Goal: Find specific page/section: Find specific page/section

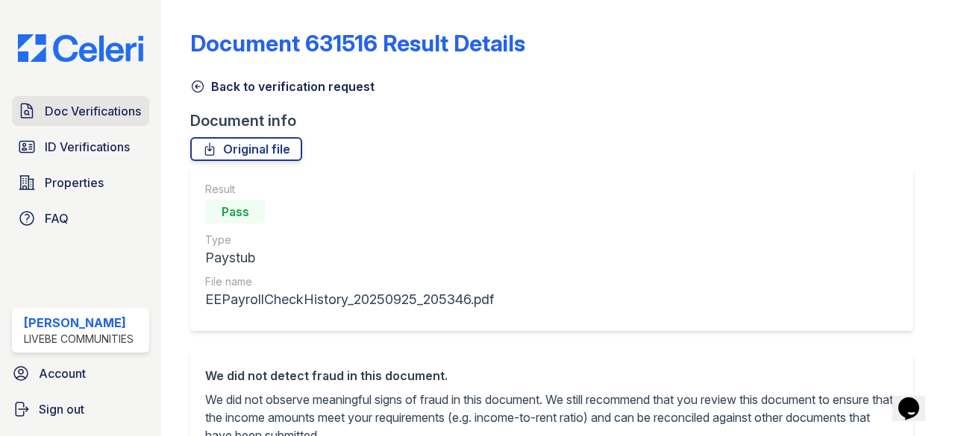
drag, startPoint x: 0, startPoint y: 0, endPoint x: 92, endPoint y: 113, distance: 145.7
click at [92, 113] on span "Doc Verifications" at bounding box center [93, 111] width 96 height 18
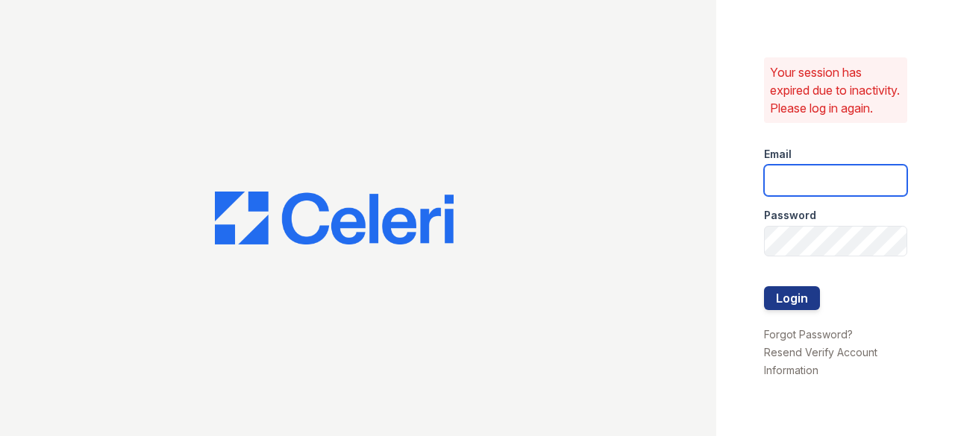
type input "[EMAIL_ADDRESS][DOMAIN_NAME]"
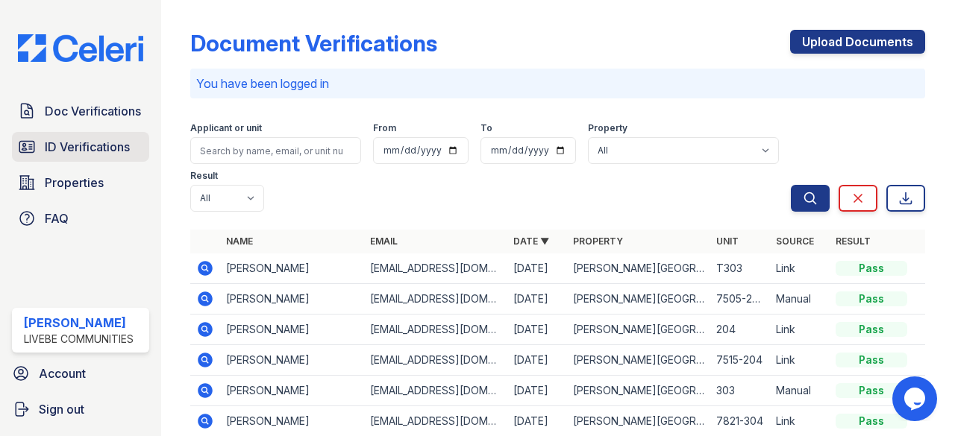
click at [105, 145] on span "ID Verifications" at bounding box center [87, 147] width 85 height 18
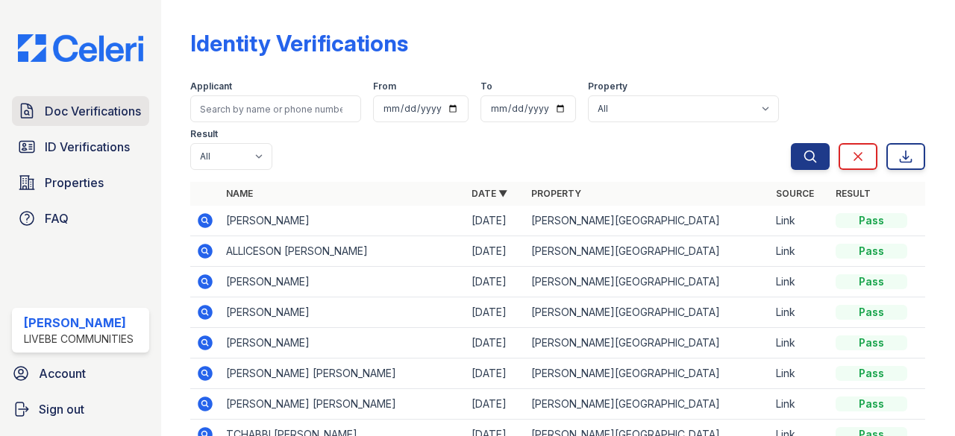
click at [95, 116] on span "Doc Verifications" at bounding box center [93, 111] width 96 height 18
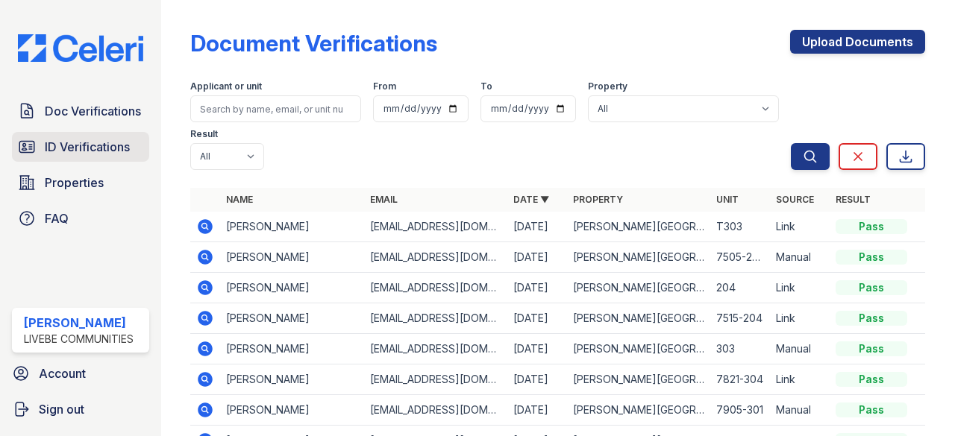
click at [103, 148] on span "ID Verifications" at bounding box center [87, 147] width 85 height 18
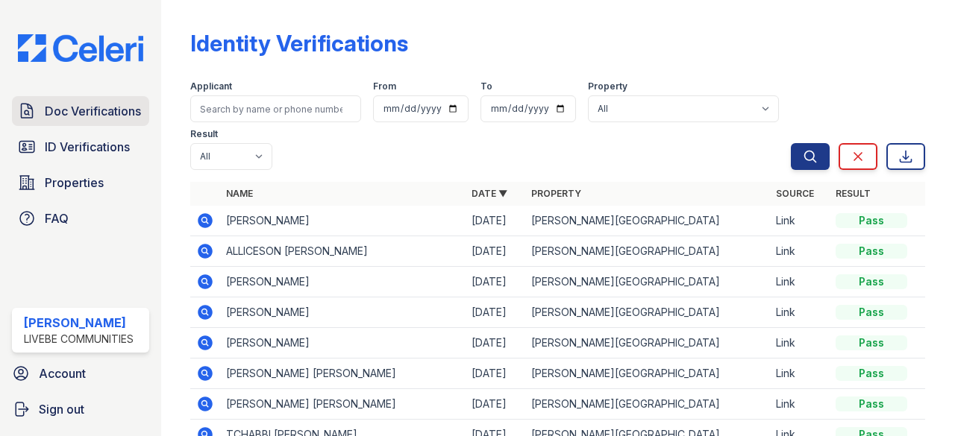
click at [98, 116] on span "Doc Verifications" at bounding box center [93, 111] width 96 height 18
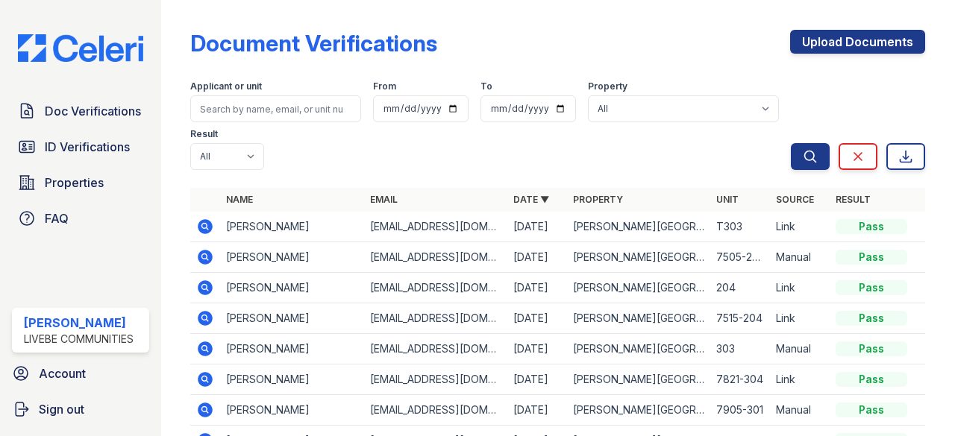
click at [205, 227] on icon at bounding box center [205, 227] width 18 height 18
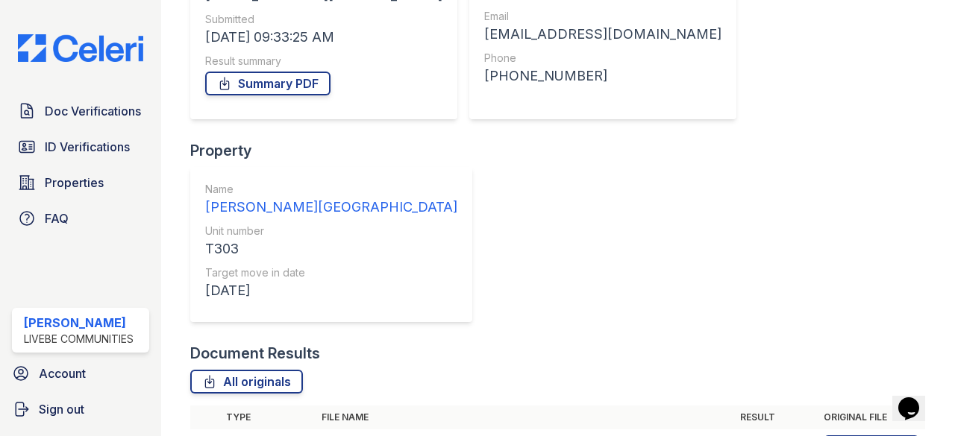
scroll to position [227, 0]
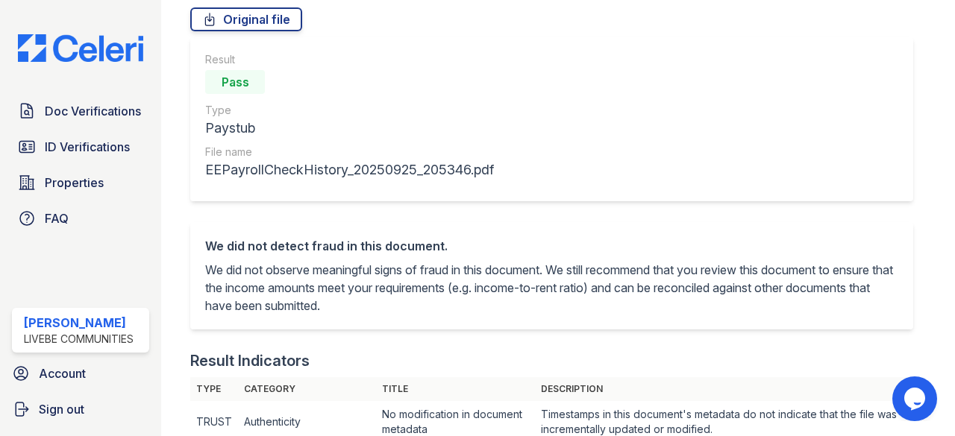
scroll to position [611, 0]
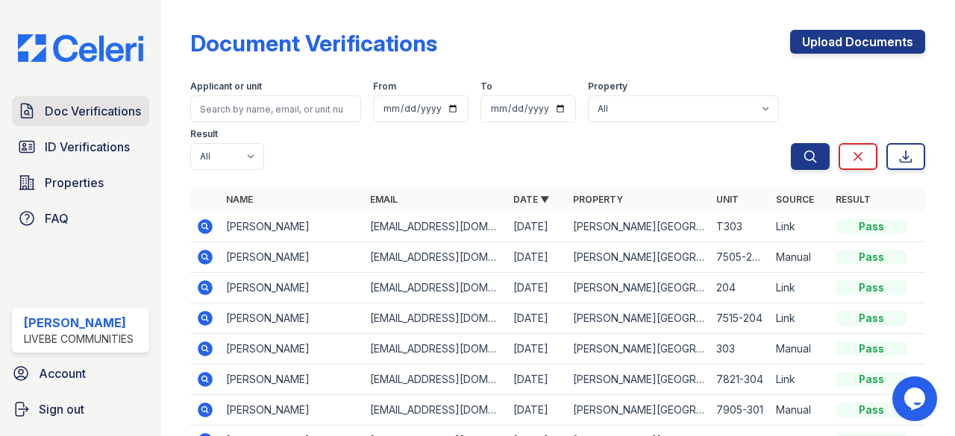
click at [106, 105] on span "Doc Verifications" at bounding box center [93, 111] width 96 height 18
